Goal: Information Seeking & Learning: Learn about a topic

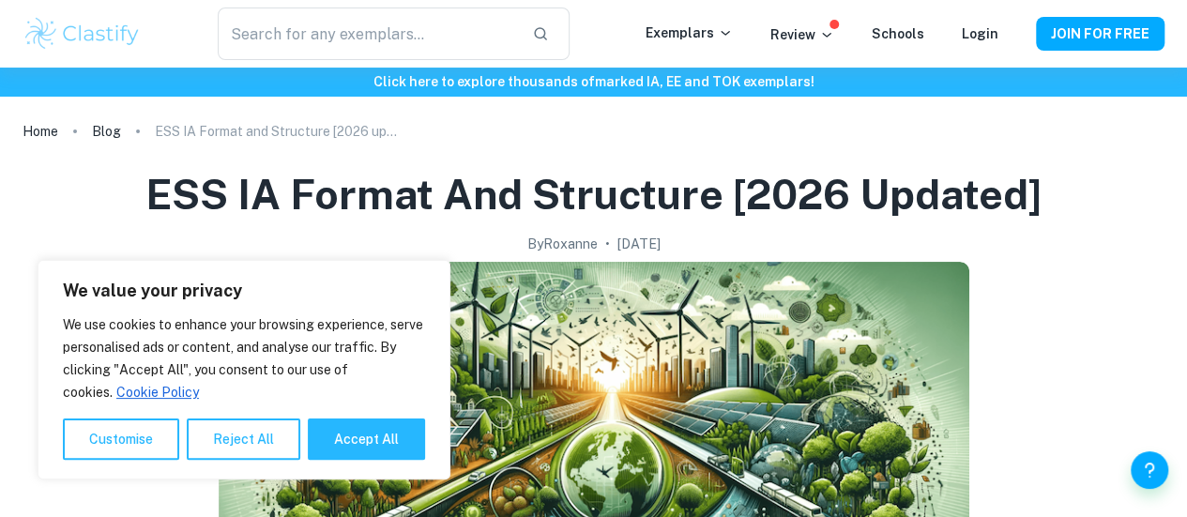
scroll to position [188, 0]
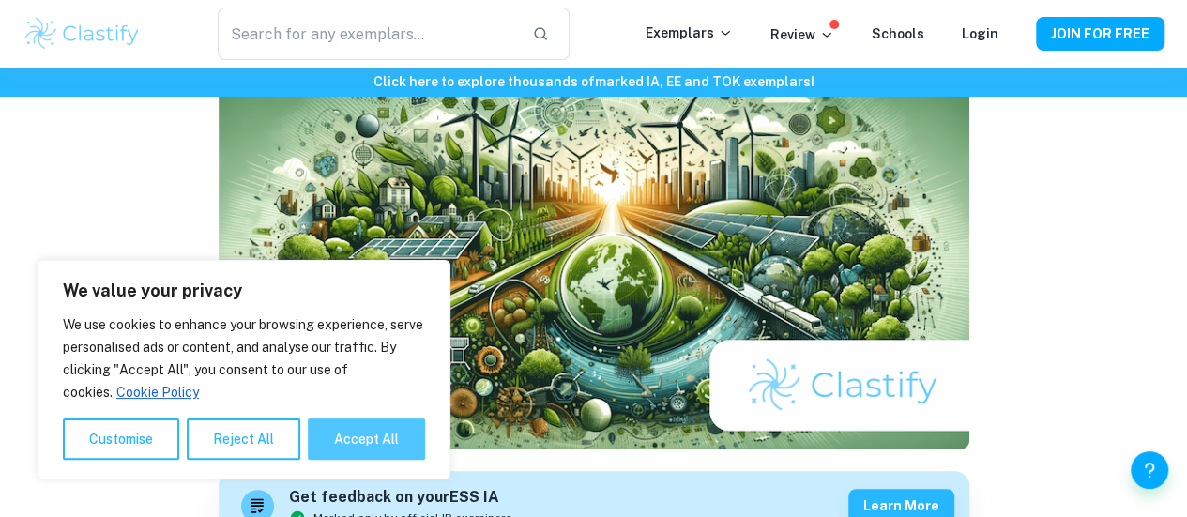
click at [399, 443] on button "Accept All" at bounding box center [366, 439] width 117 height 41
checkbox input "true"
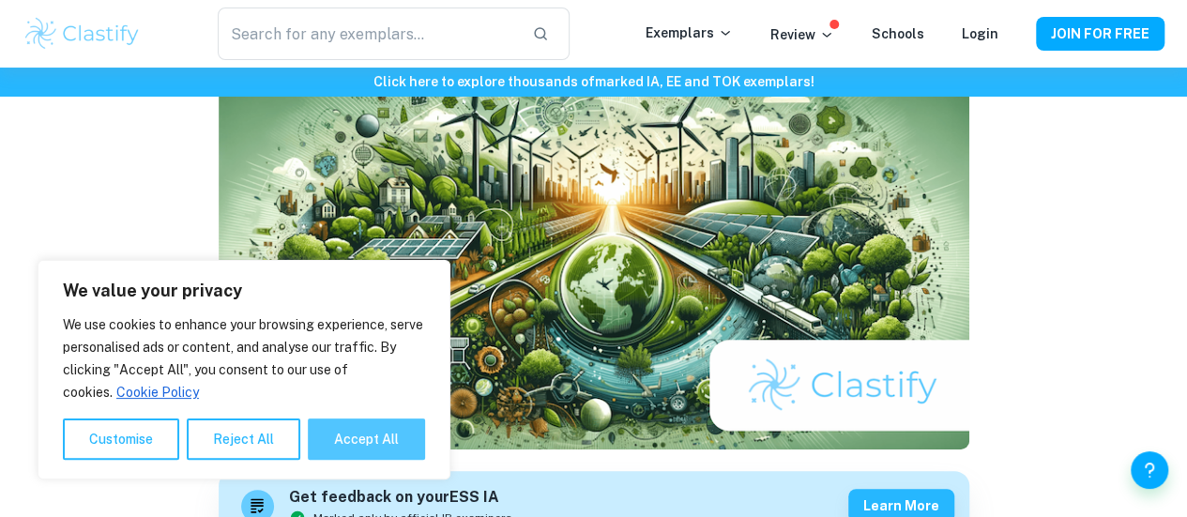
checkbox input "true"
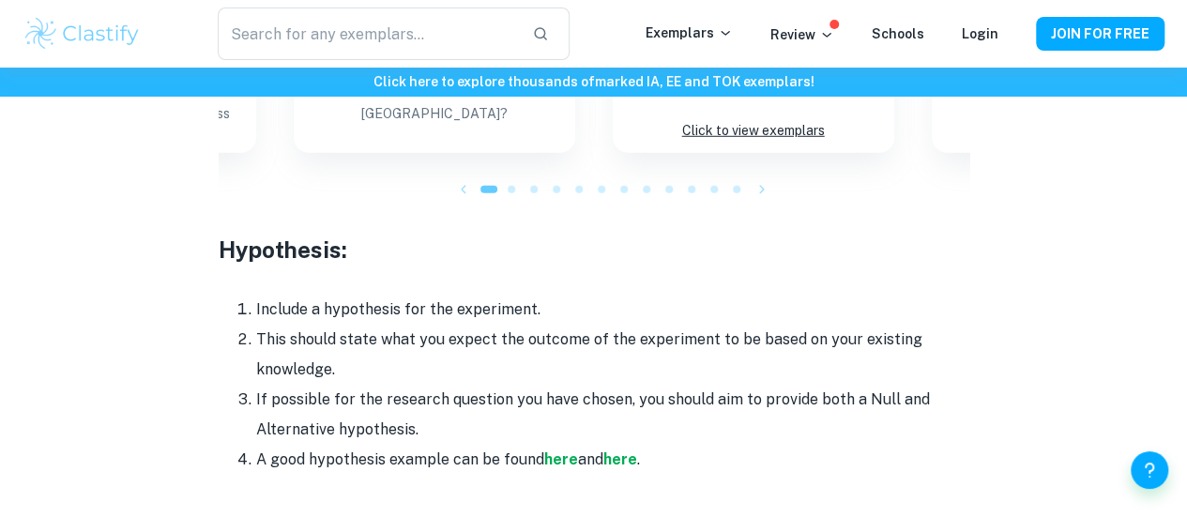
scroll to position [2440, 0]
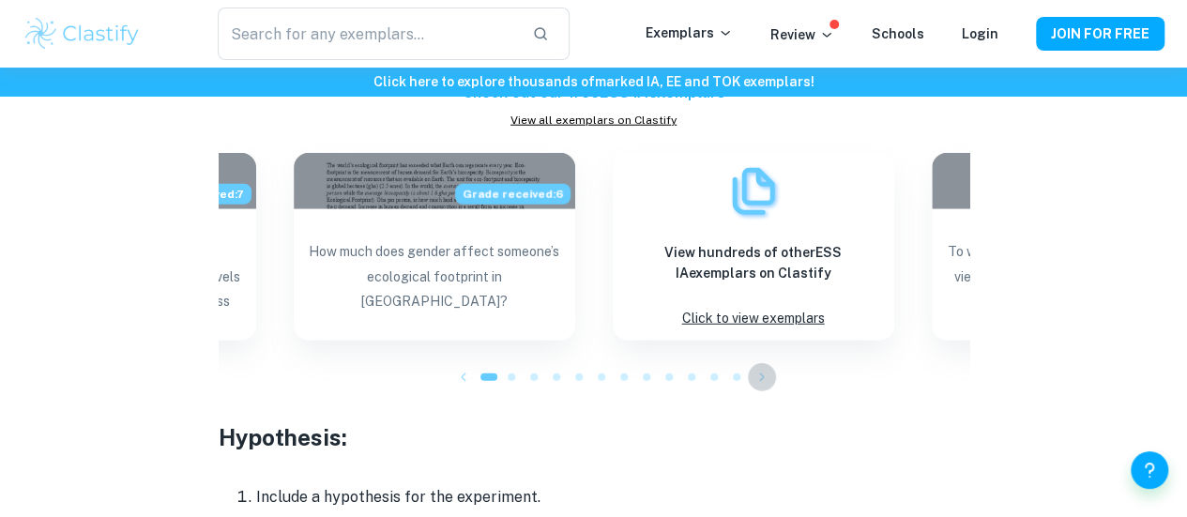
click at [761, 368] on icon "button" at bounding box center [762, 377] width 19 height 19
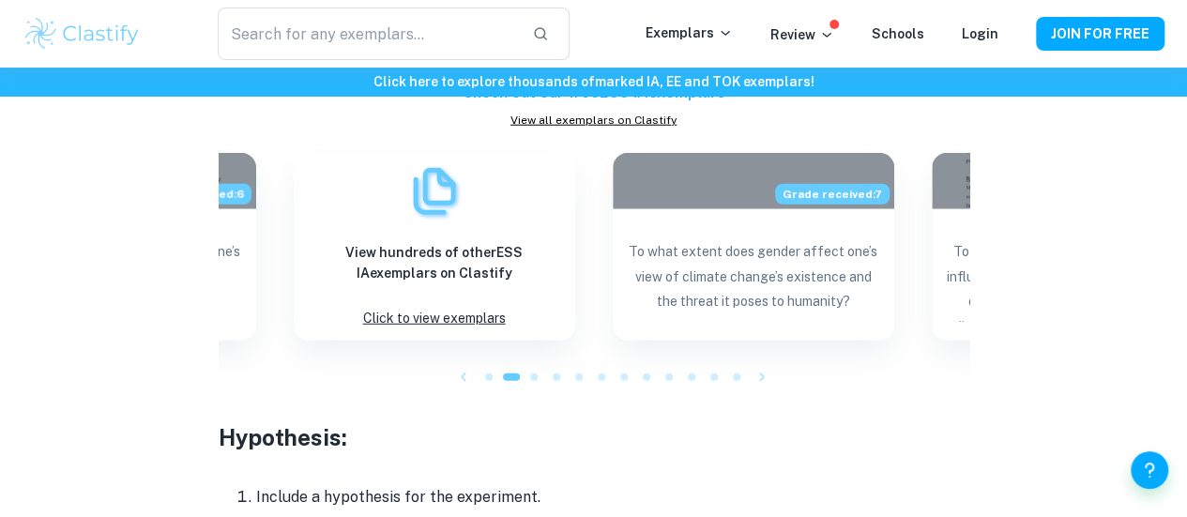
click at [756, 368] on icon "button" at bounding box center [762, 377] width 19 height 19
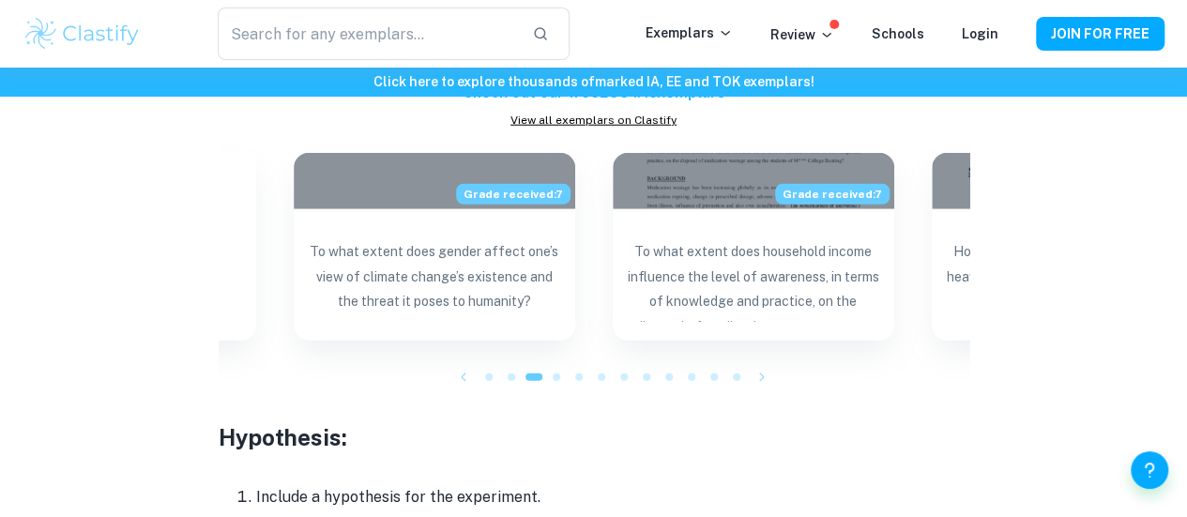
click at [765, 368] on icon "button" at bounding box center [762, 377] width 19 height 19
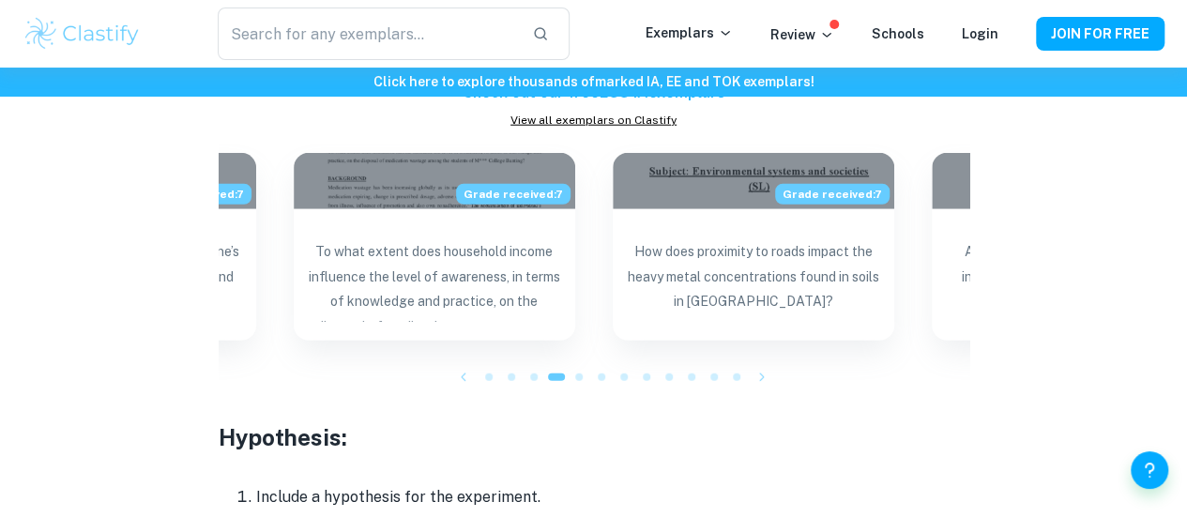
click at [764, 368] on icon "button" at bounding box center [762, 377] width 19 height 19
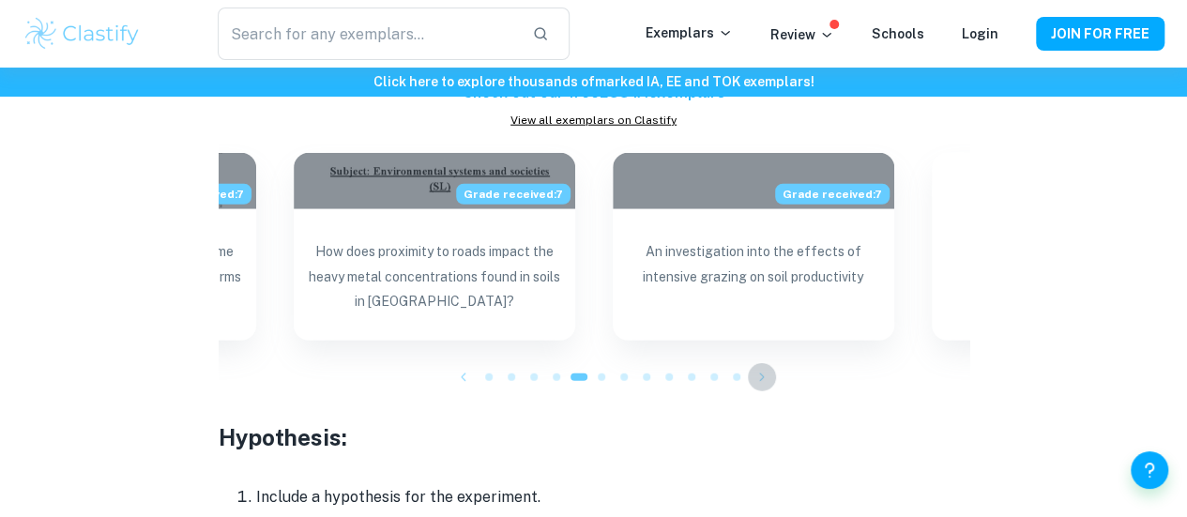
click at [764, 368] on icon "button" at bounding box center [762, 377] width 19 height 19
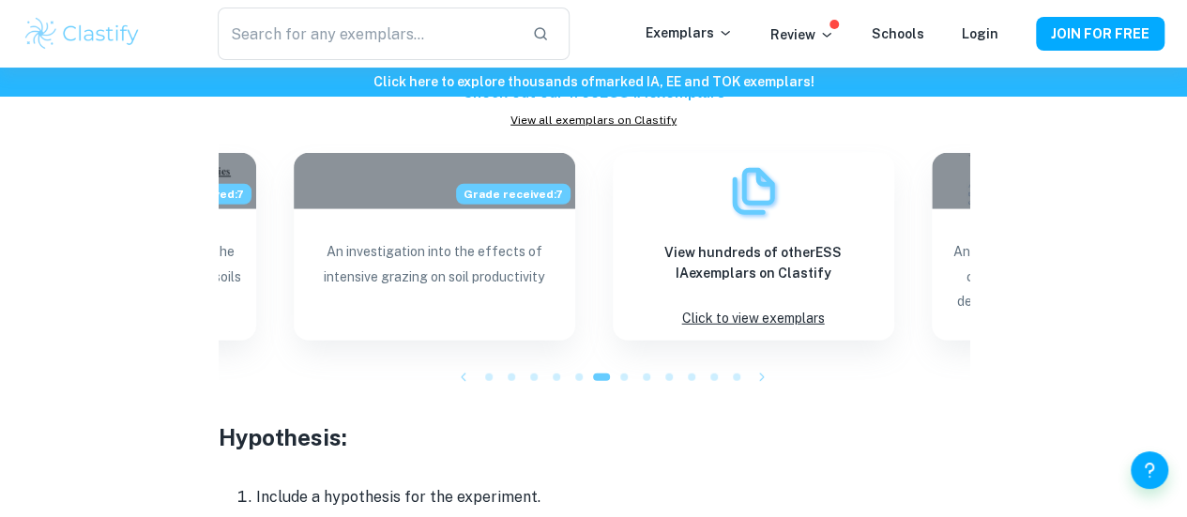
click at [764, 368] on icon "button" at bounding box center [762, 377] width 19 height 19
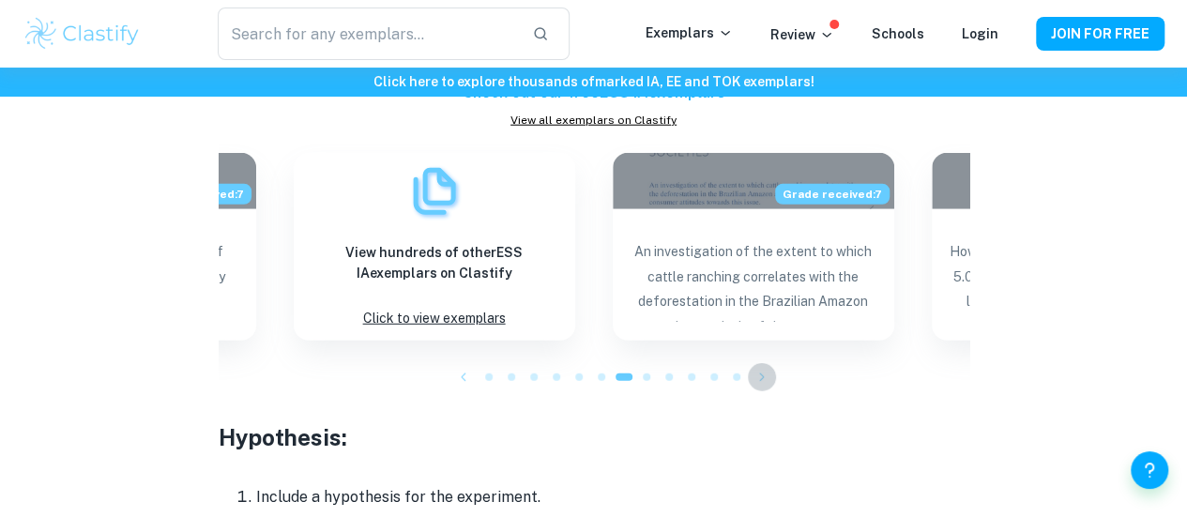
click at [764, 368] on icon "button" at bounding box center [762, 377] width 19 height 19
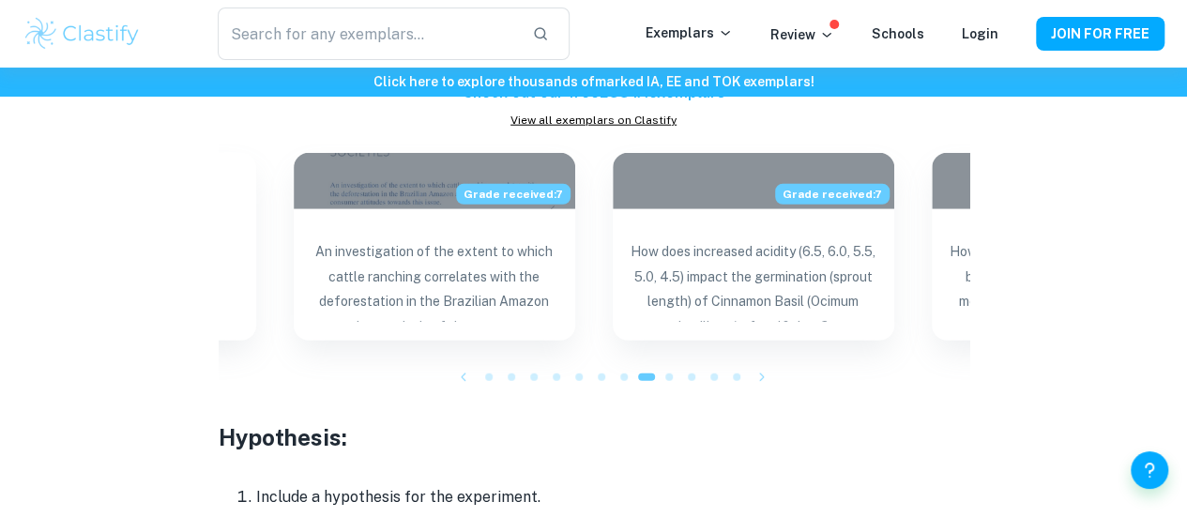
click at [760, 368] on icon "button" at bounding box center [762, 377] width 19 height 19
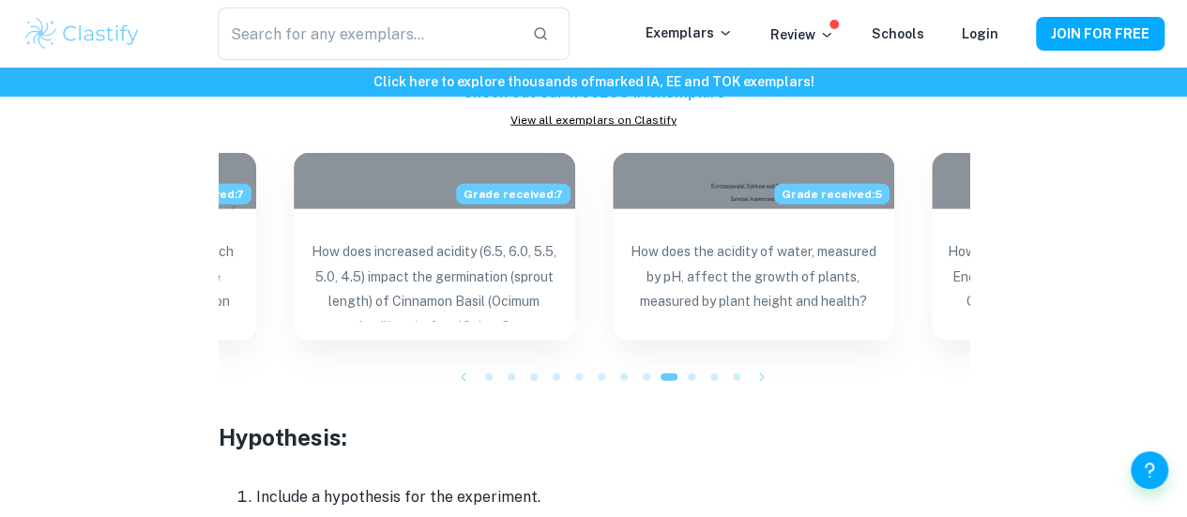
click at [760, 368] on icon "button" at bounding box center [762, 377] width 19 height 19
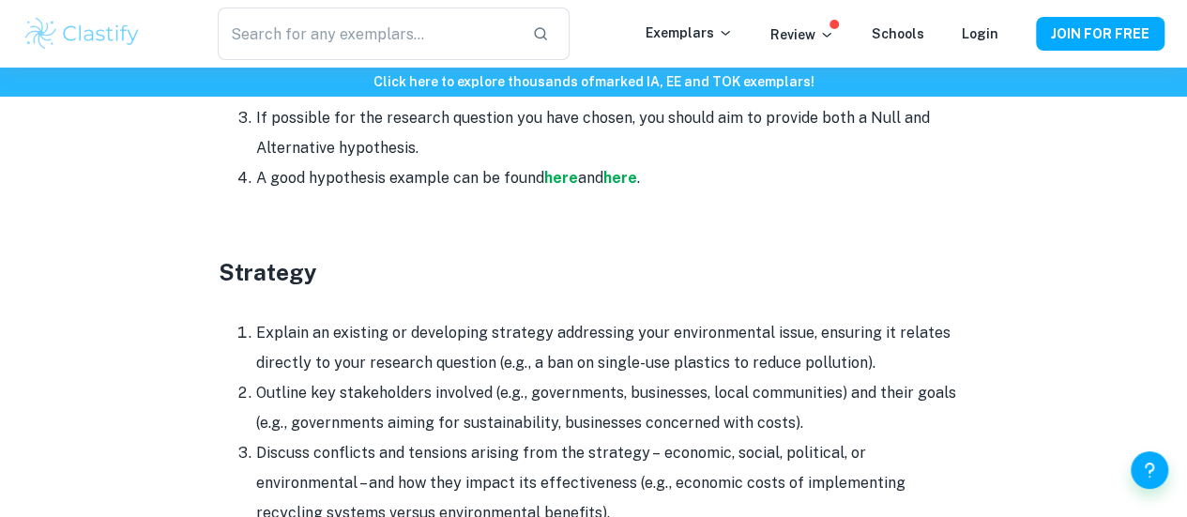
scroll to position [2816, 0]
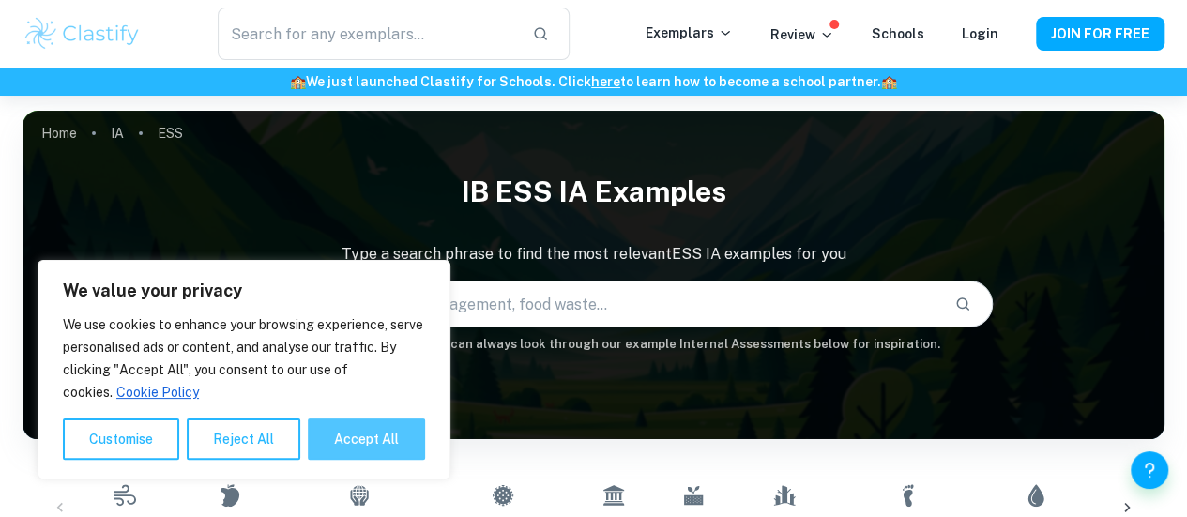
click at [329, 438] on button "Accept All" at bounding box center [366, 439] width 117 height 41
checkbox input "true"
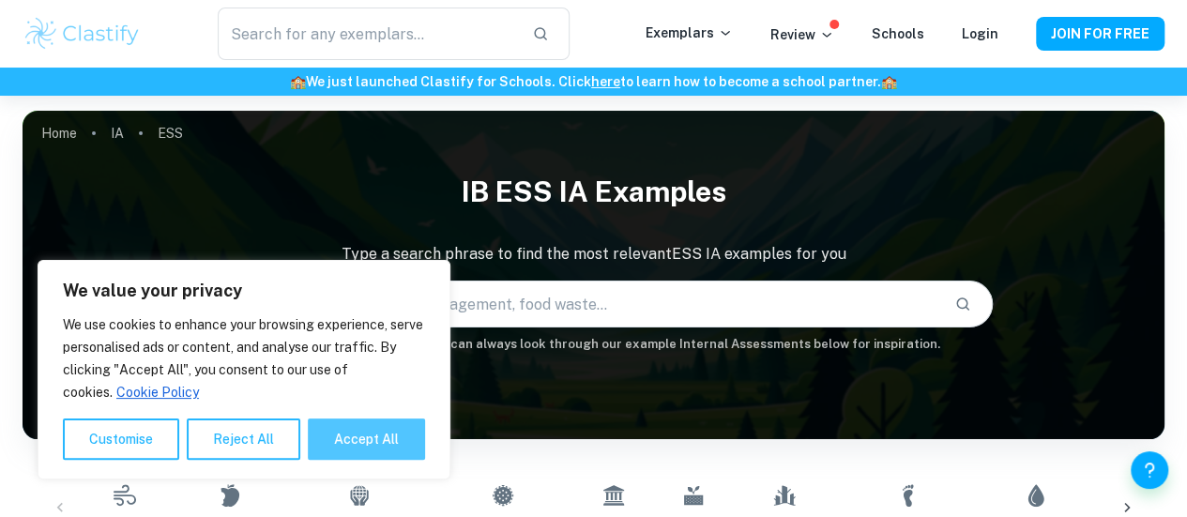
checkbox input "true"
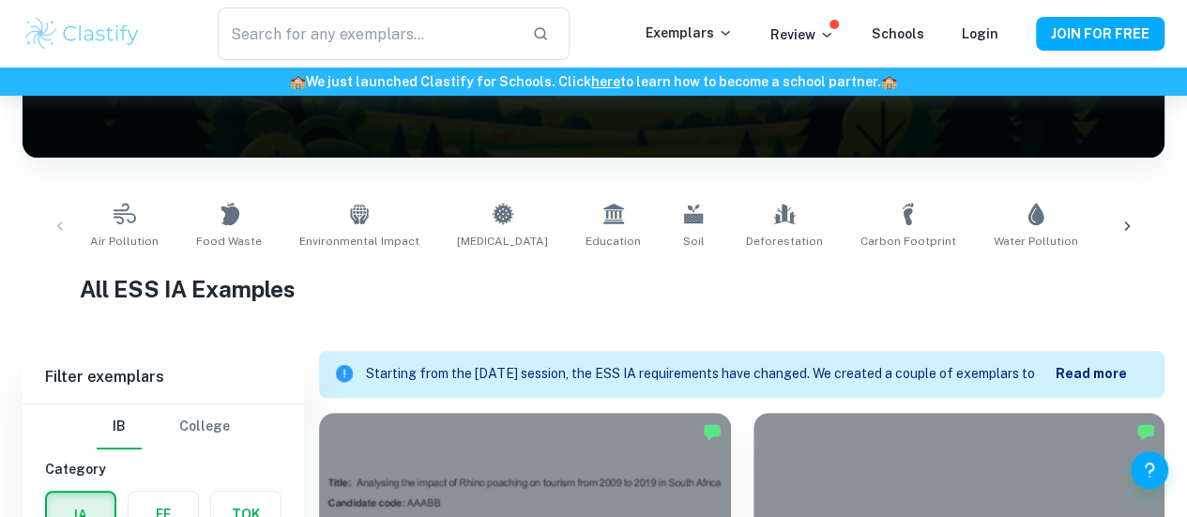
scroll to position [469, 0]
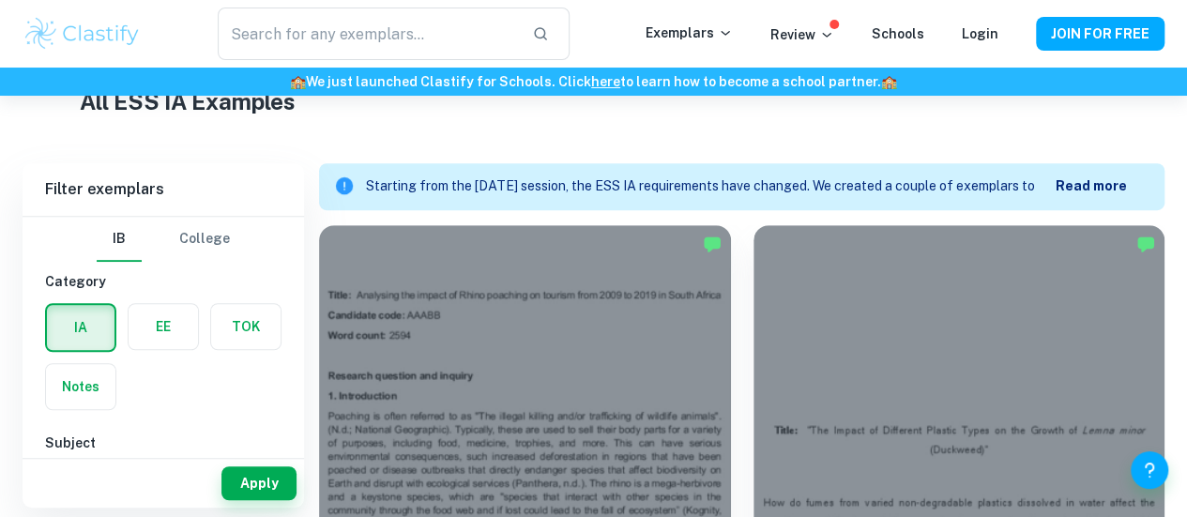
drag, startPoint x: 1089, startPoint y: 189, endPoint x: 1154, endPoint y: 136, distance: 84.1
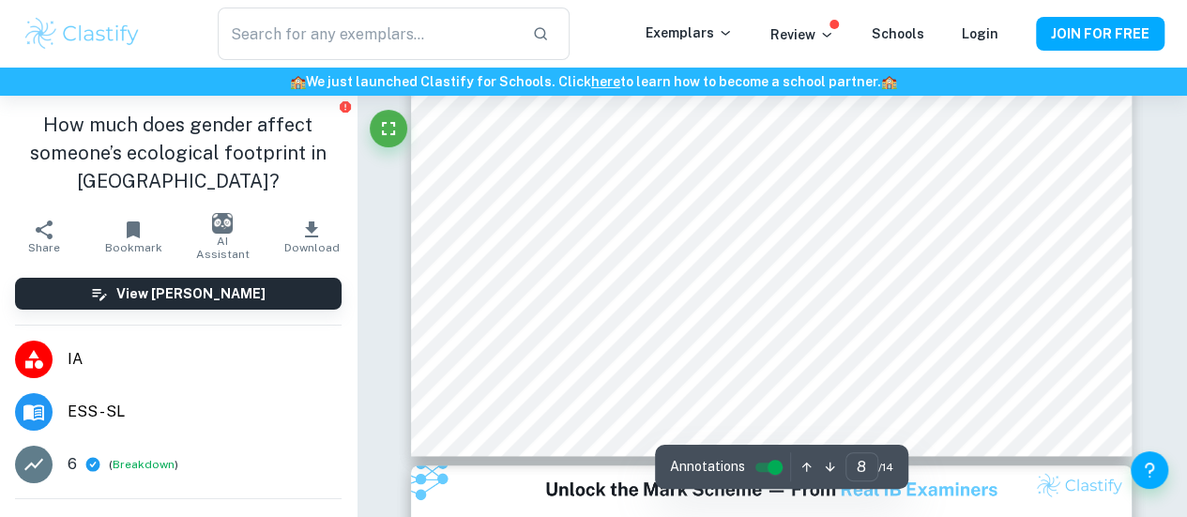
type input "9"
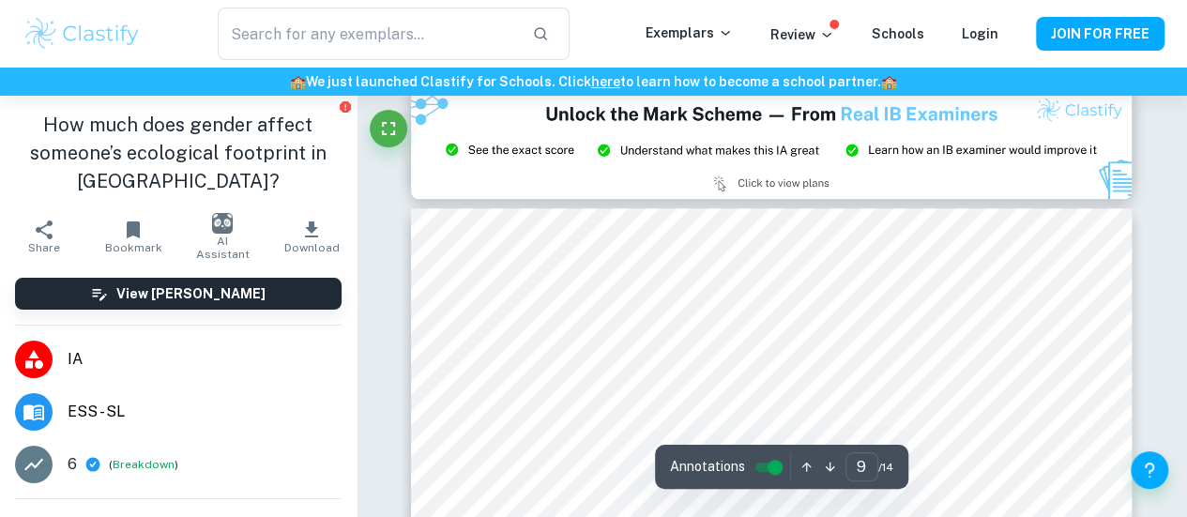
scroll to position [8165, 0]
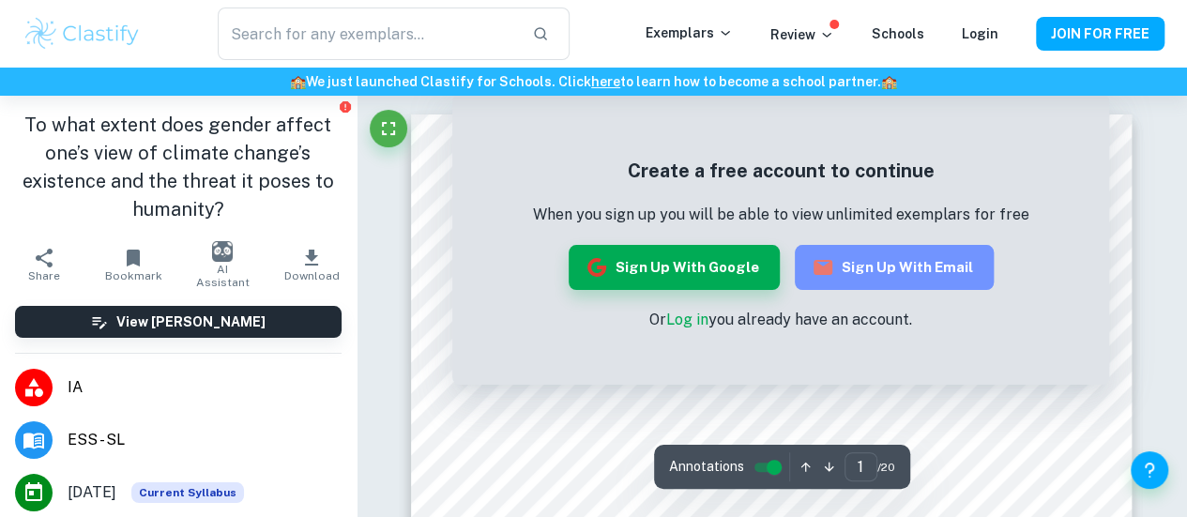
click at [933, 267] on button "Sign up with Email" at bounding box center [894, 267] width 199 height 45
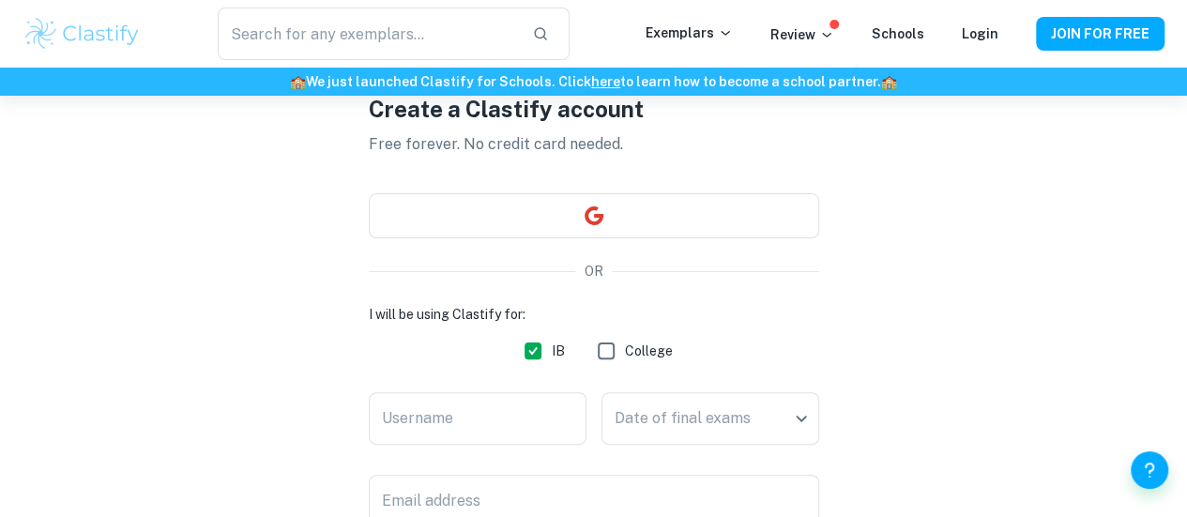
scroll to position [282, 0]
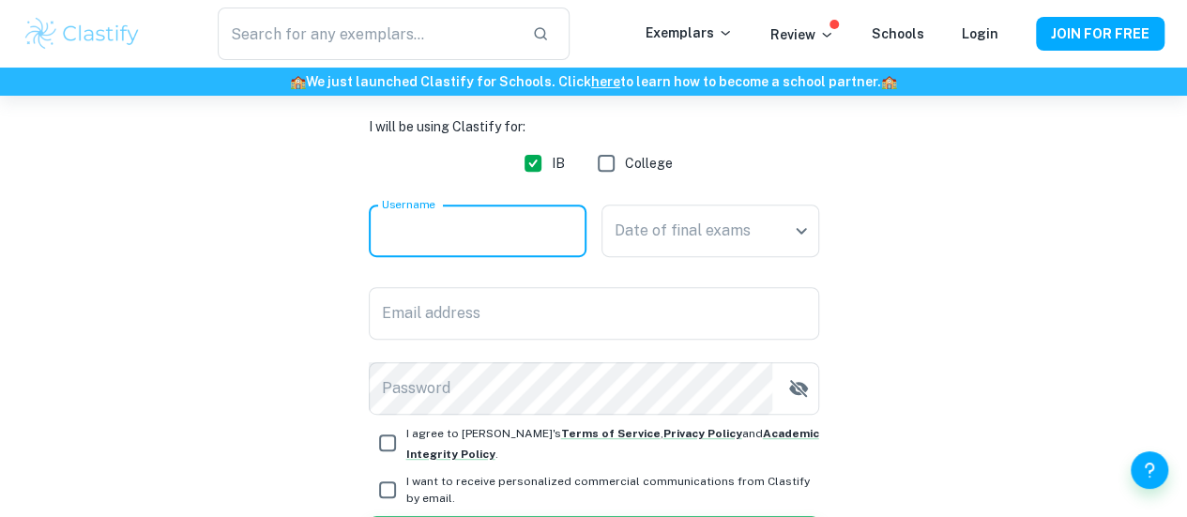
click at [445, 228] on input "Username" at bounding box center [478, 231] width 218 height 53
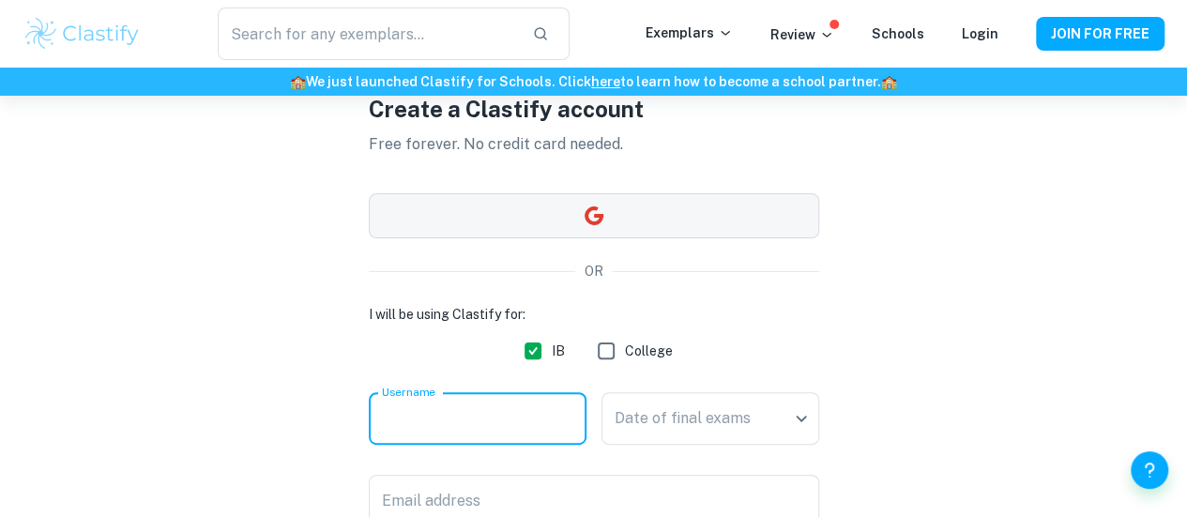
scroll to position [0, 0]
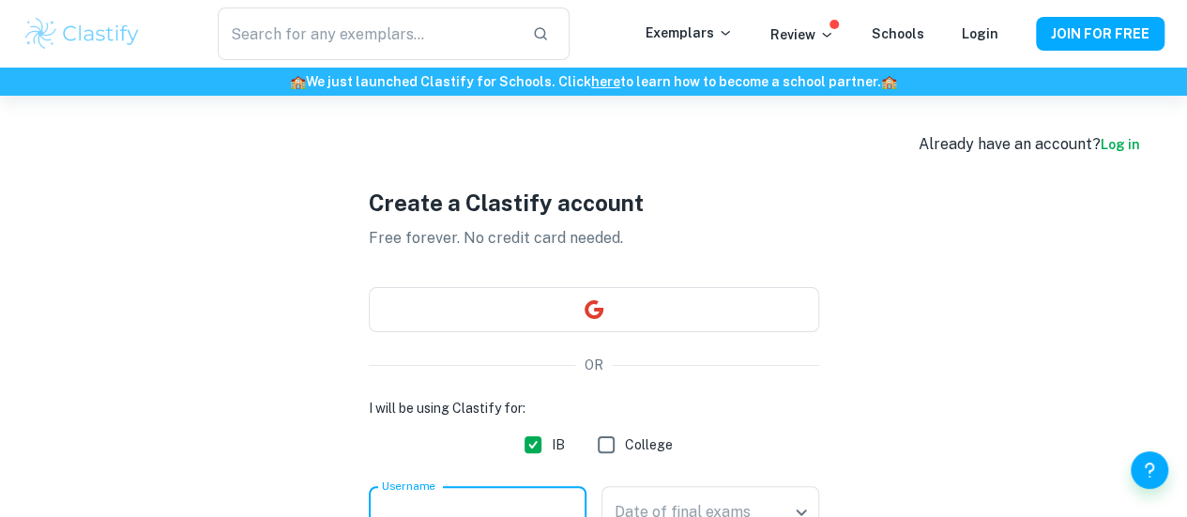
click at [1114, 145] on link "Log in" at bounding box center [1120, 144] width 39 height 15
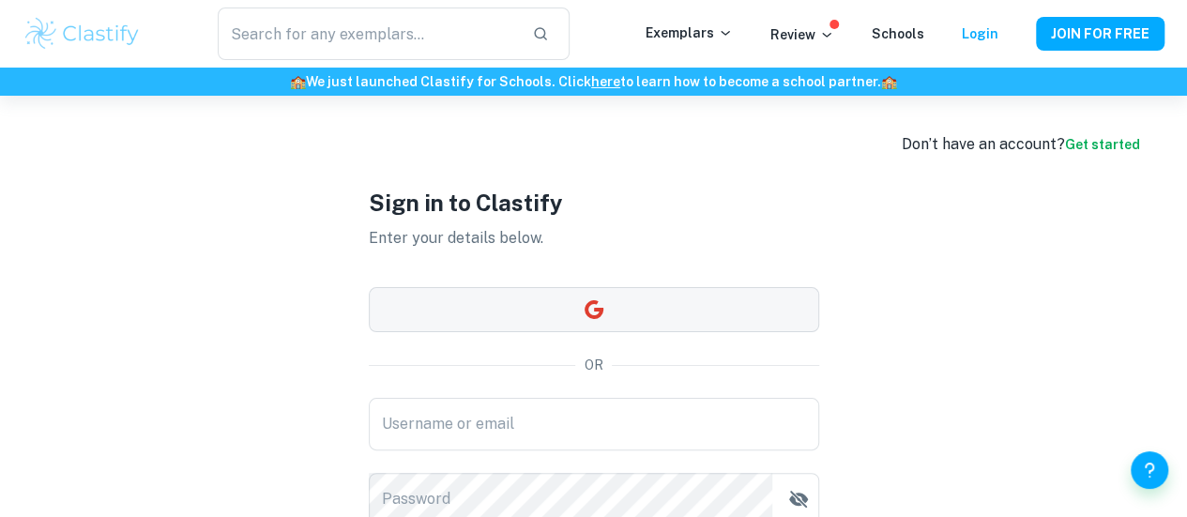
scroll to position [188, 0]
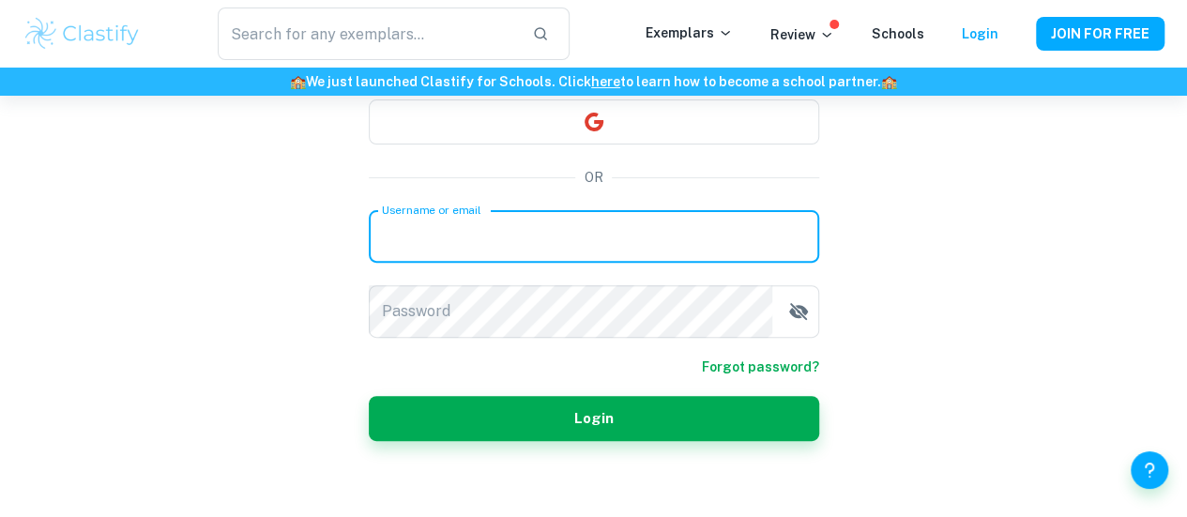
click at [492, 238] on input "Username or email" at bounding box center [594, 236] width 450 height 53
type input "red.asp404@gmail.com"
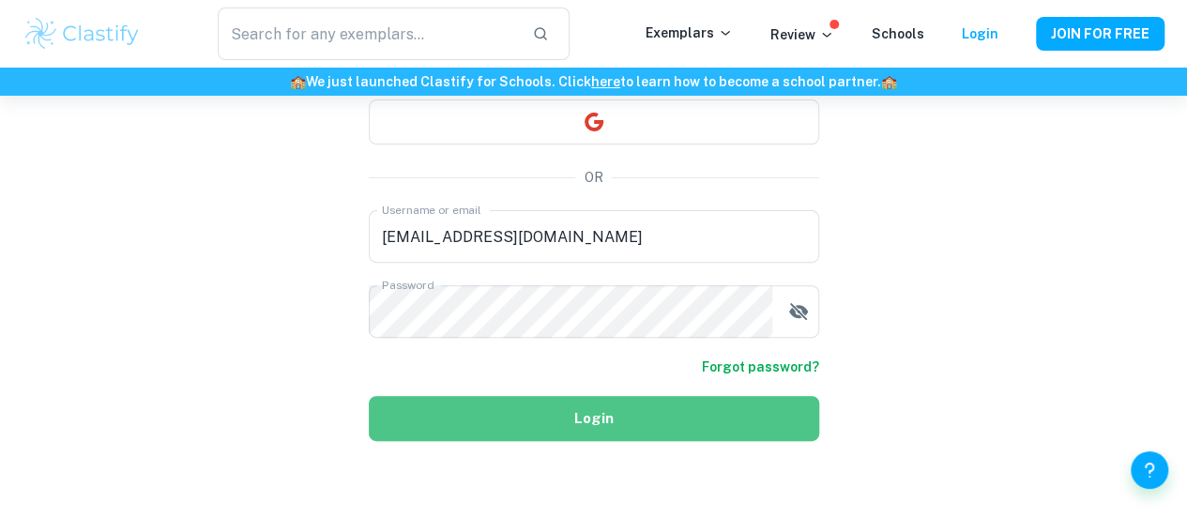
click at [484, 414] on button "Login" at bounding box center [594, 418] width 450 height 45
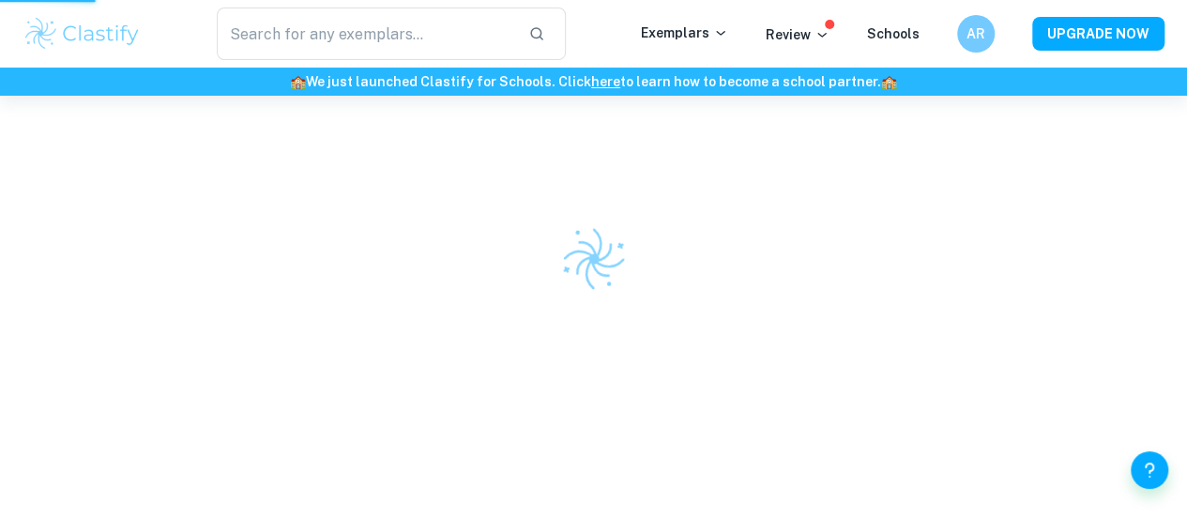
scroll to position [96, 0]
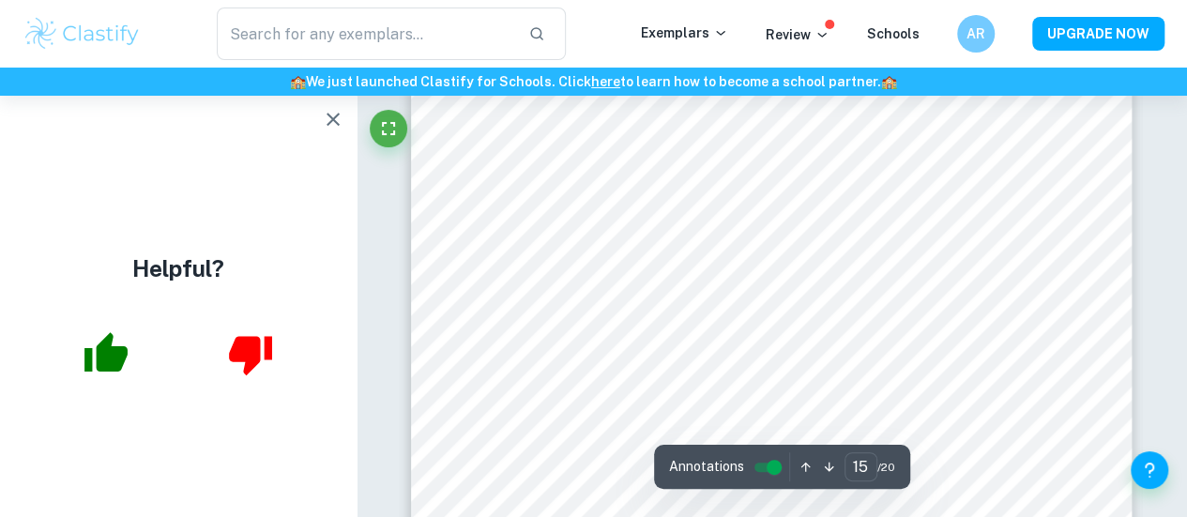
scroll to position [14829, 0]
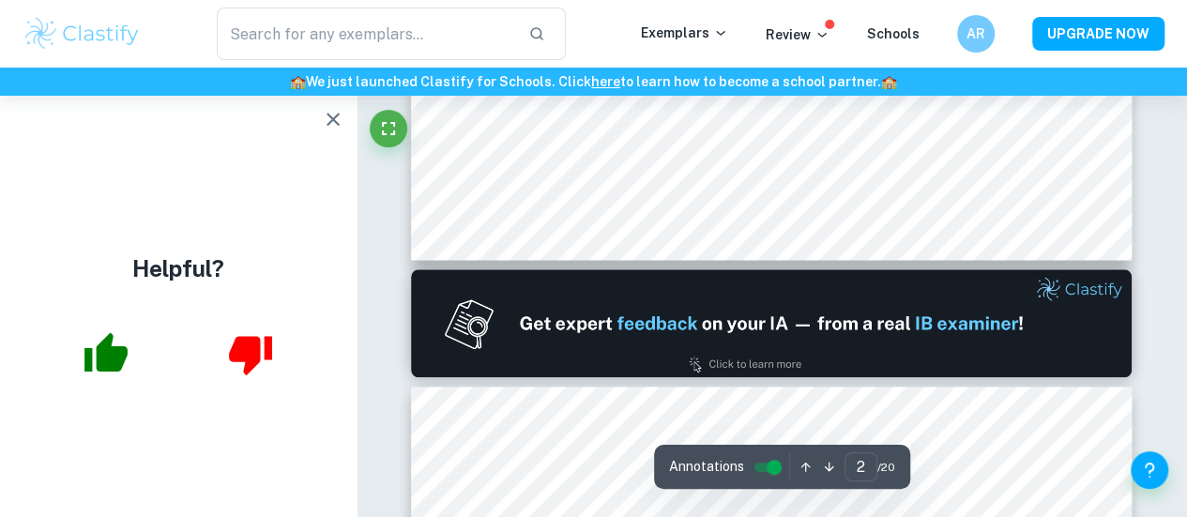
type input "1"
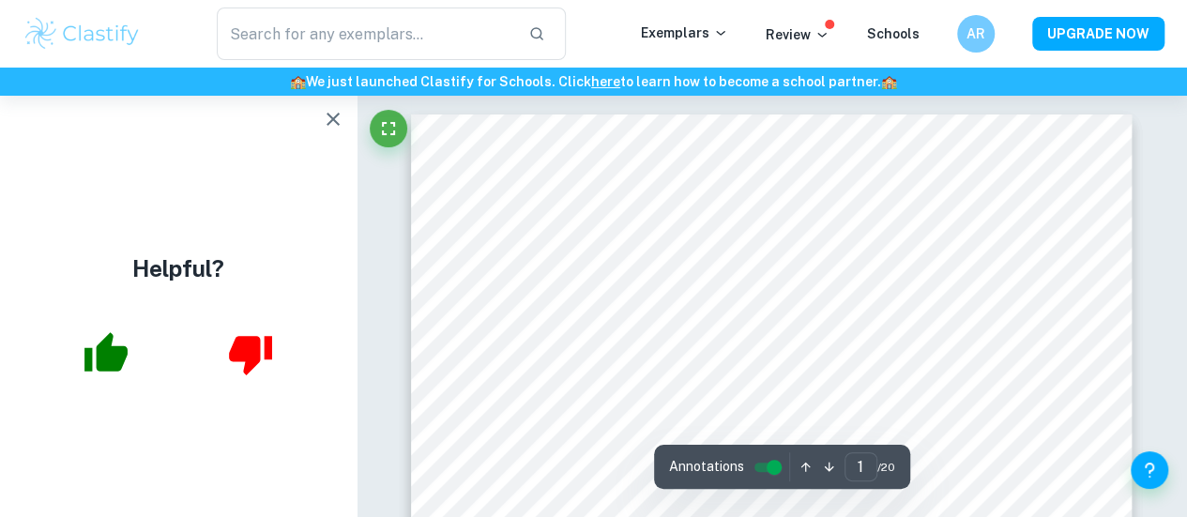
scroll to position [94, 0]
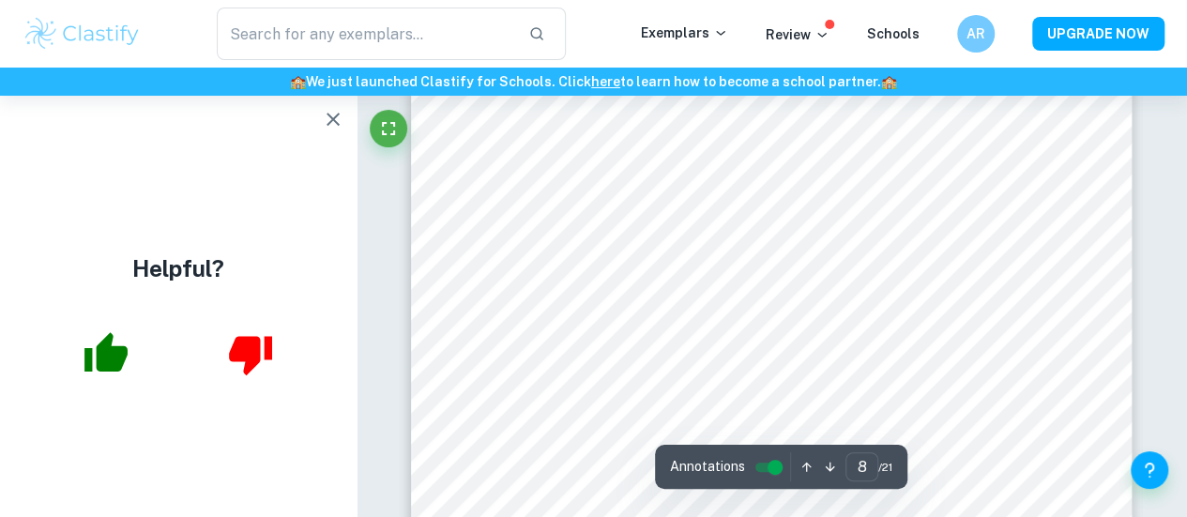
scroll to position [7602, 0]
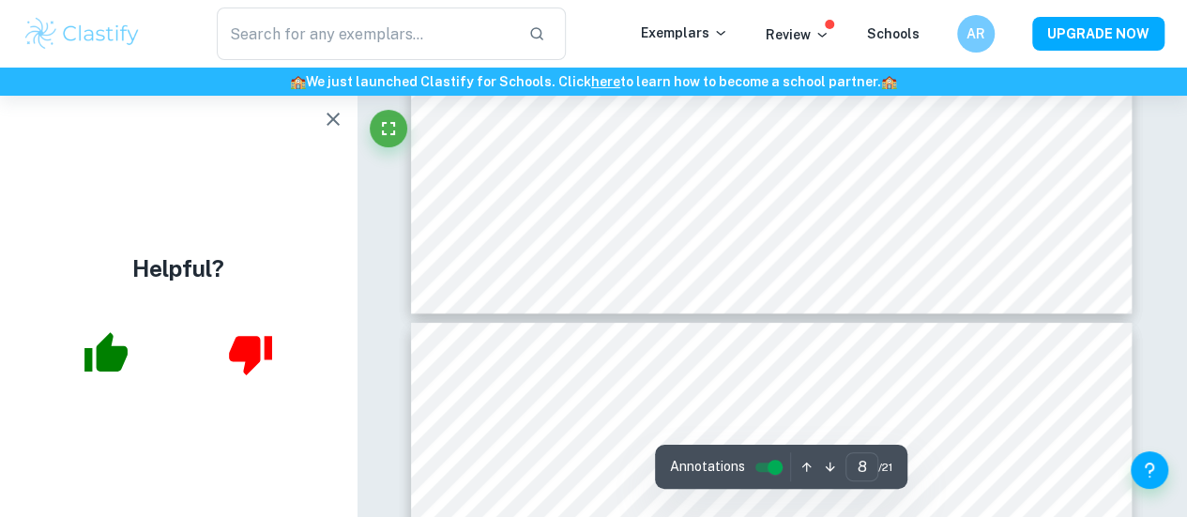
type input "7"
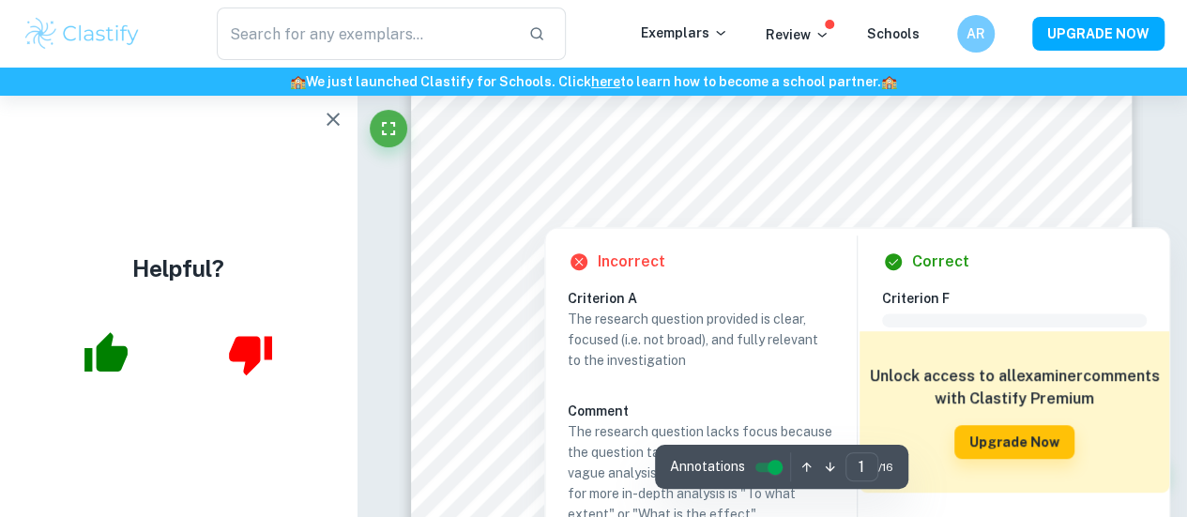
scroll to position [282, 0]
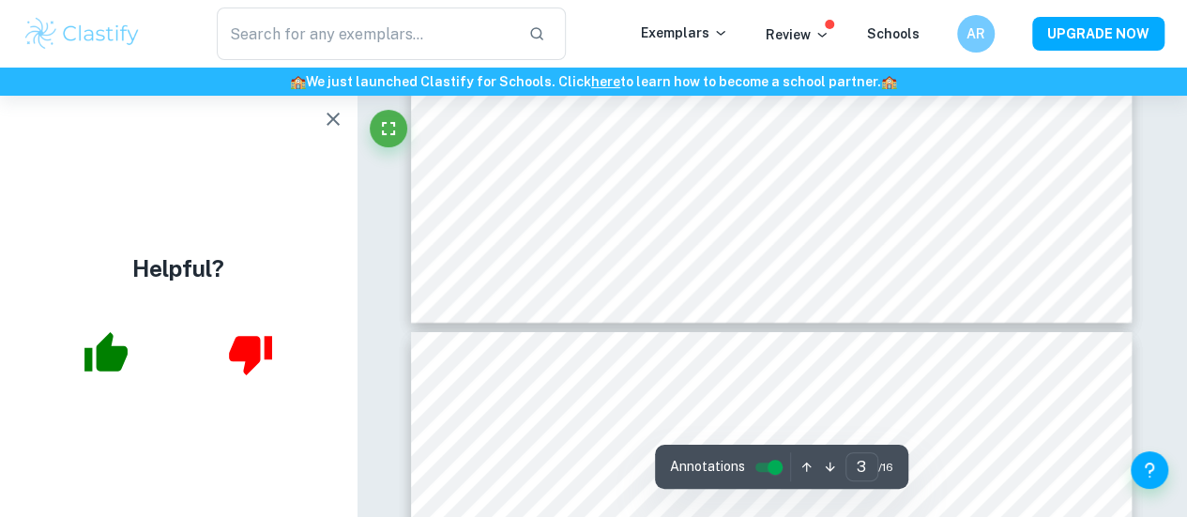
type input "4"
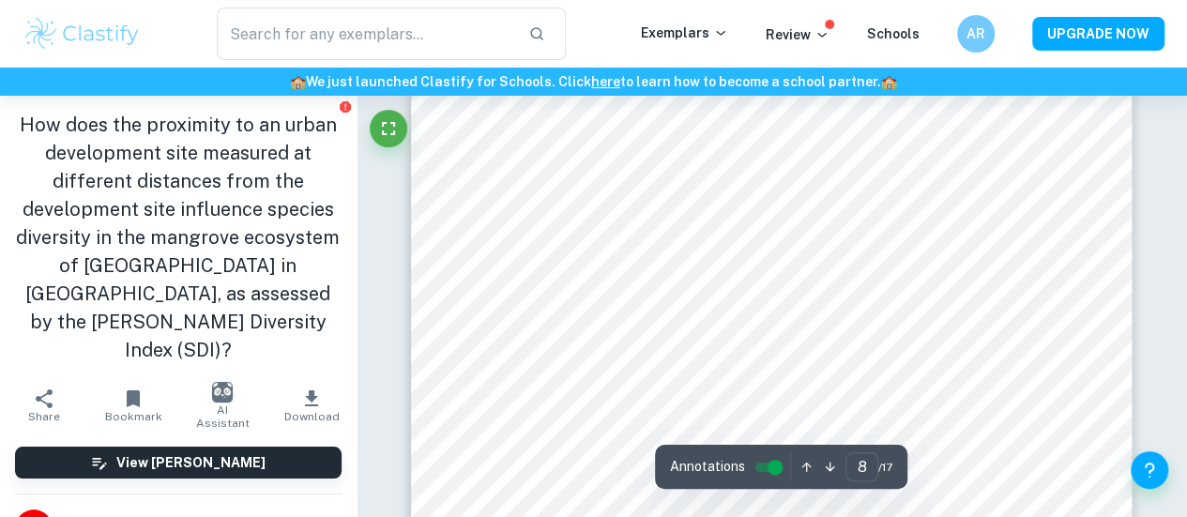
scroll to position [7508, 0]
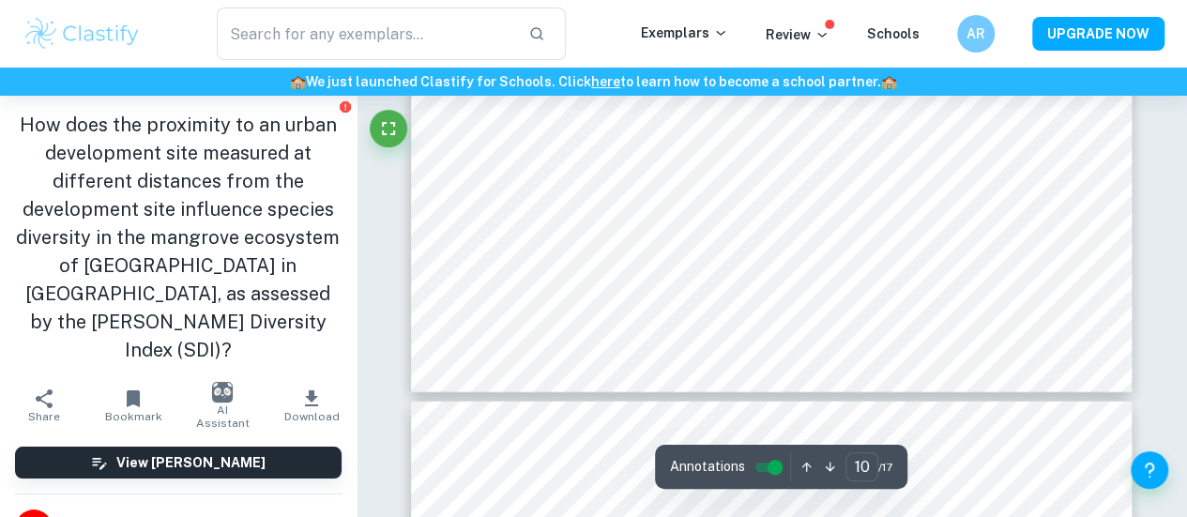
type input "11"
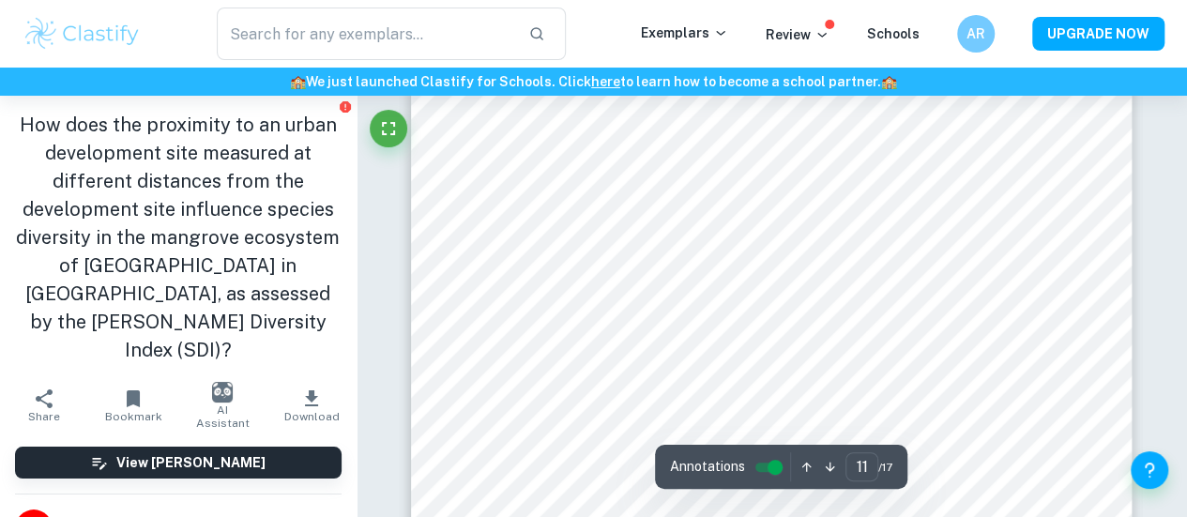
scroll to position [10136, 0]
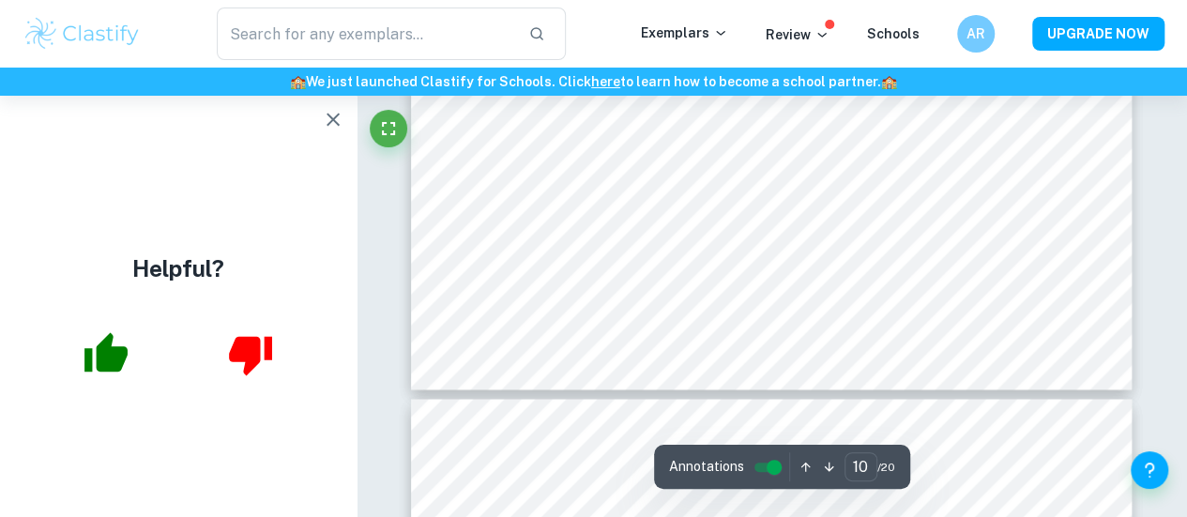
scroll to position [8916, 0]
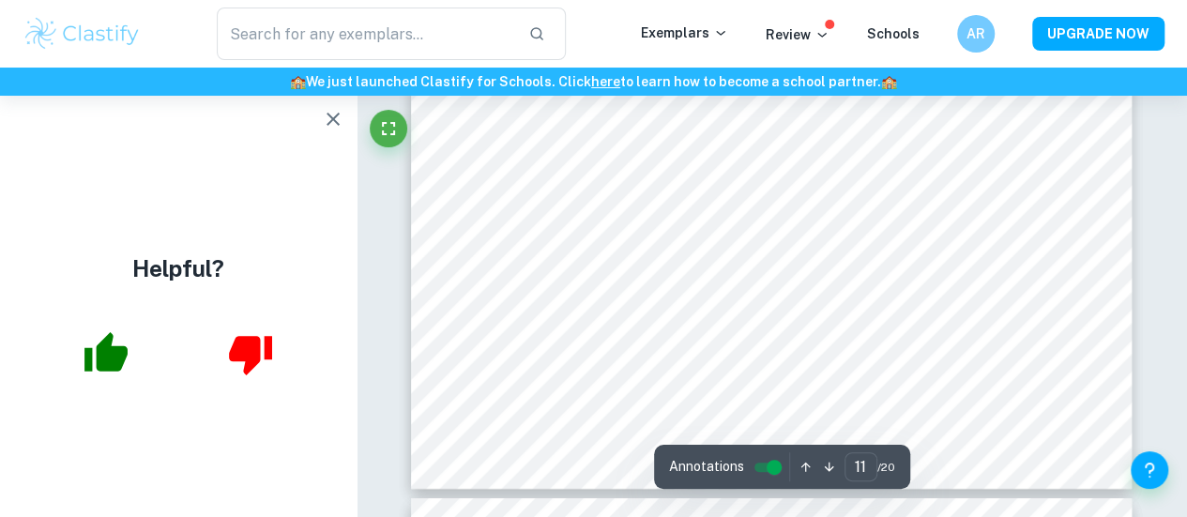
type input "12"
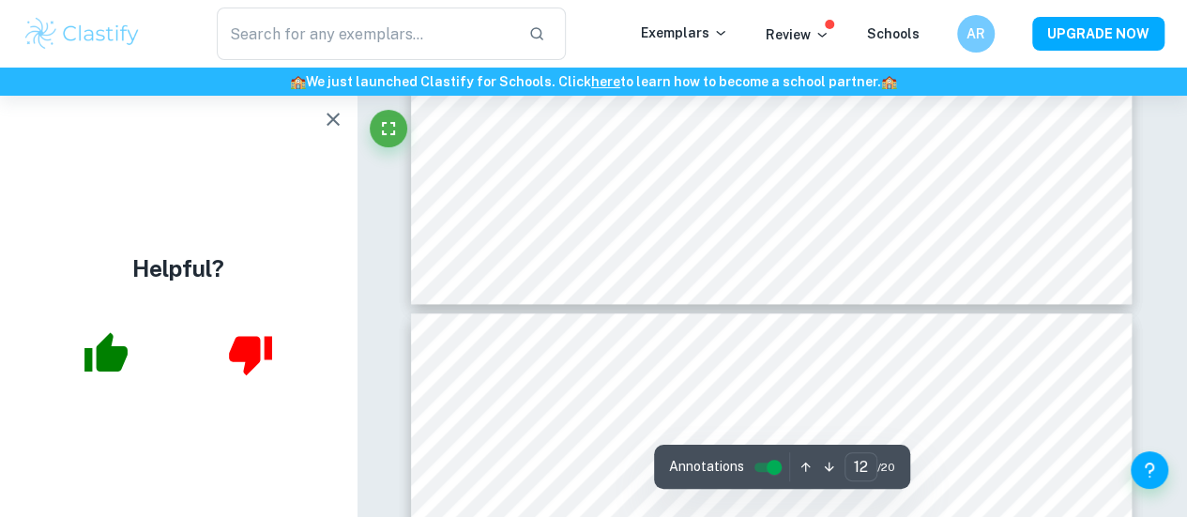
scroll to position [11168, 0]
